Goal: Information Seeking & Learning: Learn about a topic

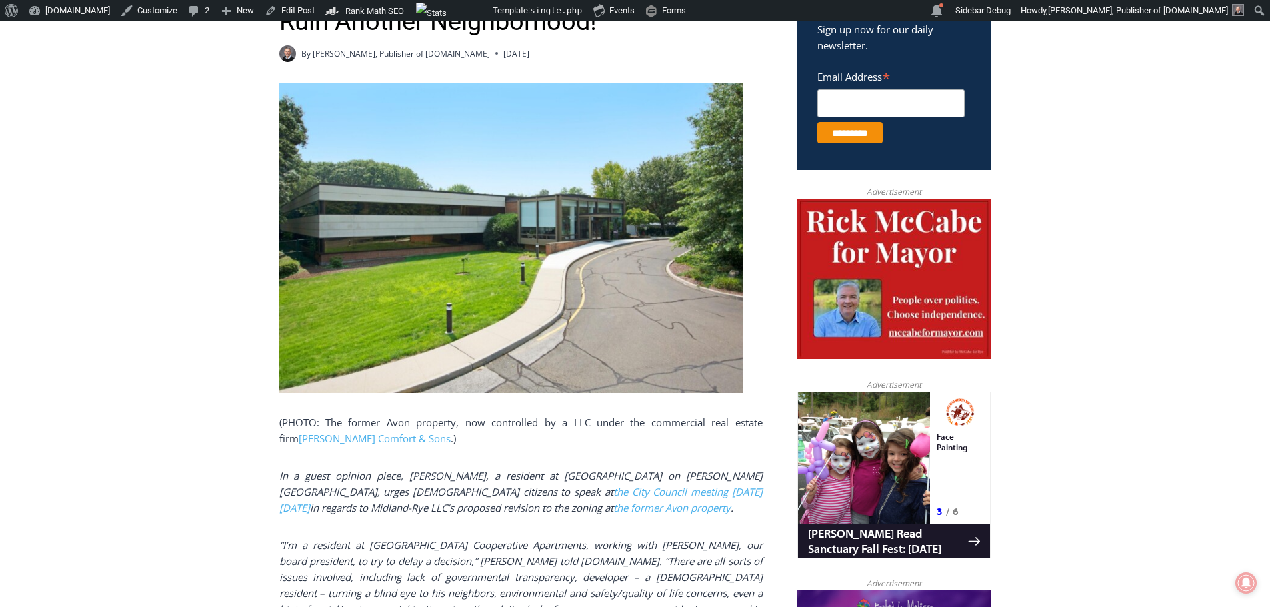
scroll to position [533, 0]
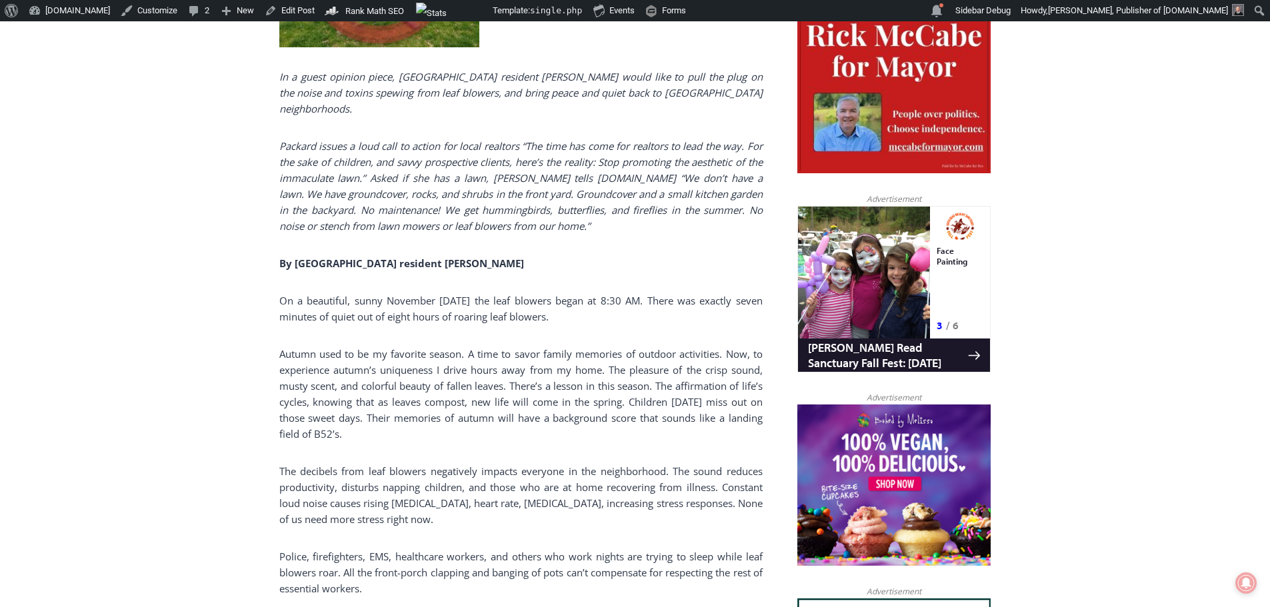
scroll to position [707, 0]
